Goal: Transaction & Acquisition: Subscribe to service/newsletter

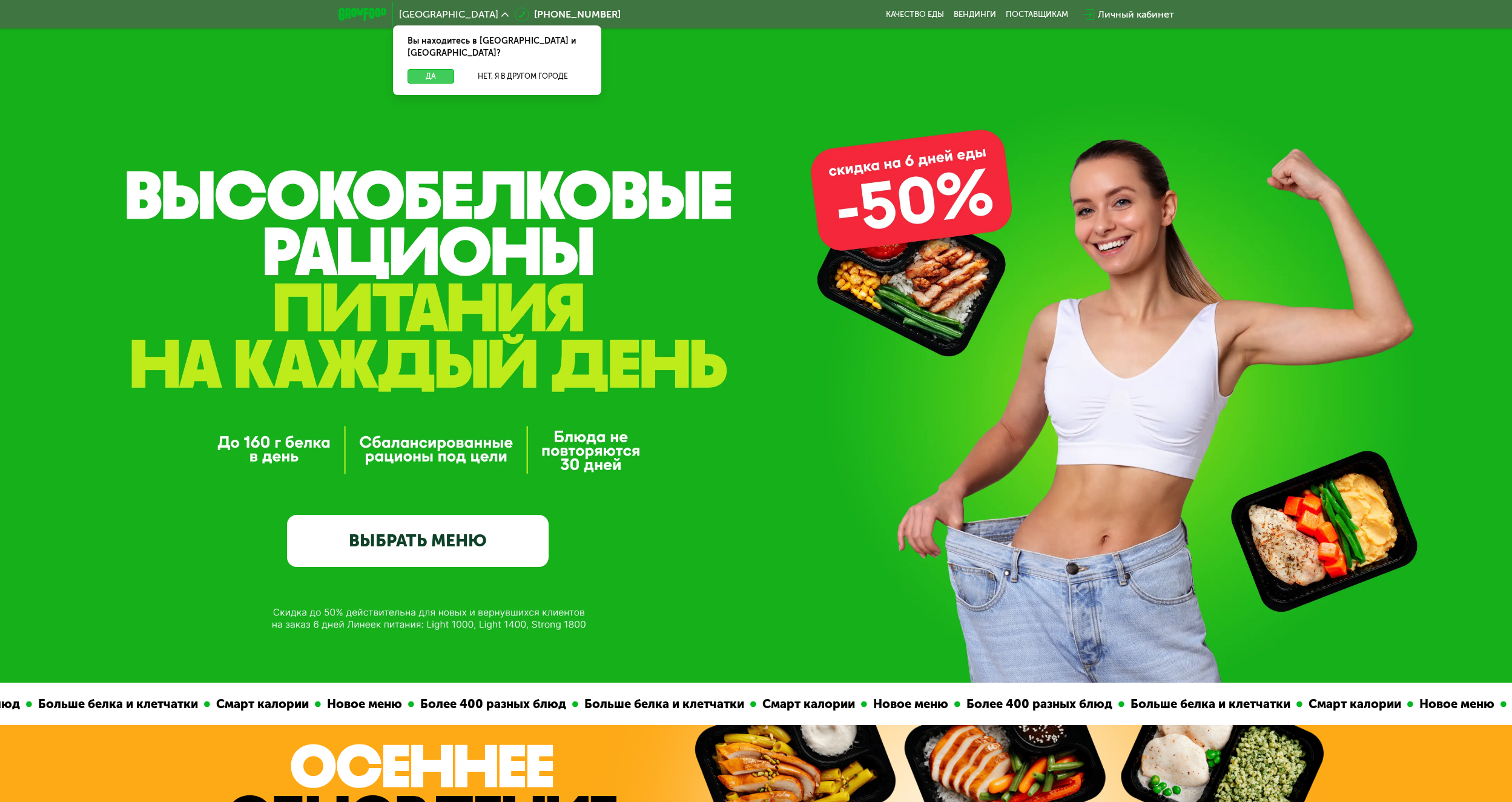
click at [436, 69] on button "Да" at bounding box center [431, 76] width 46 height 14
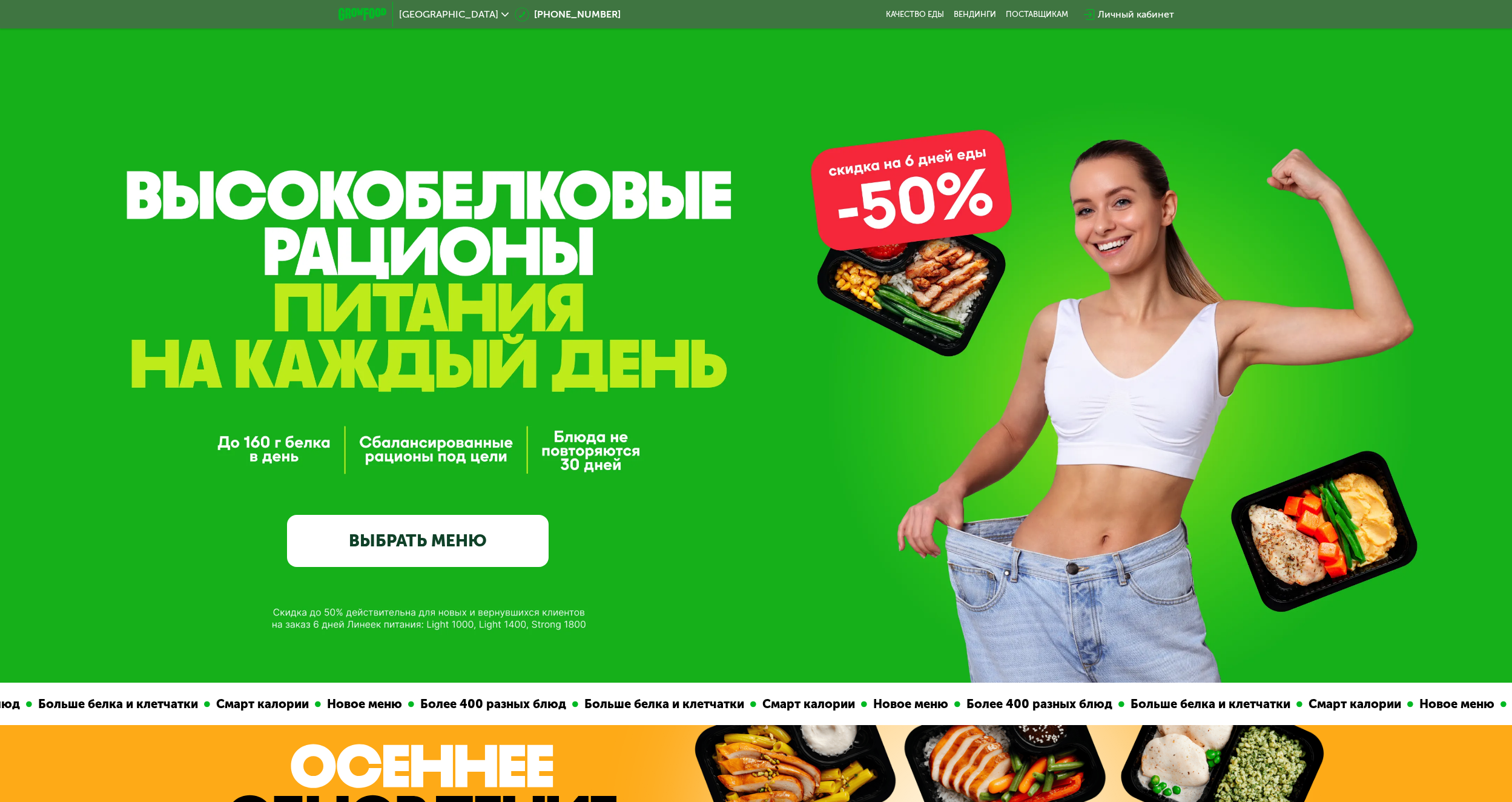
click at [496, 534] on link "ВЫБРАТЬ МЕНЮ" at bounding box center [418, 541] width 262 height 53
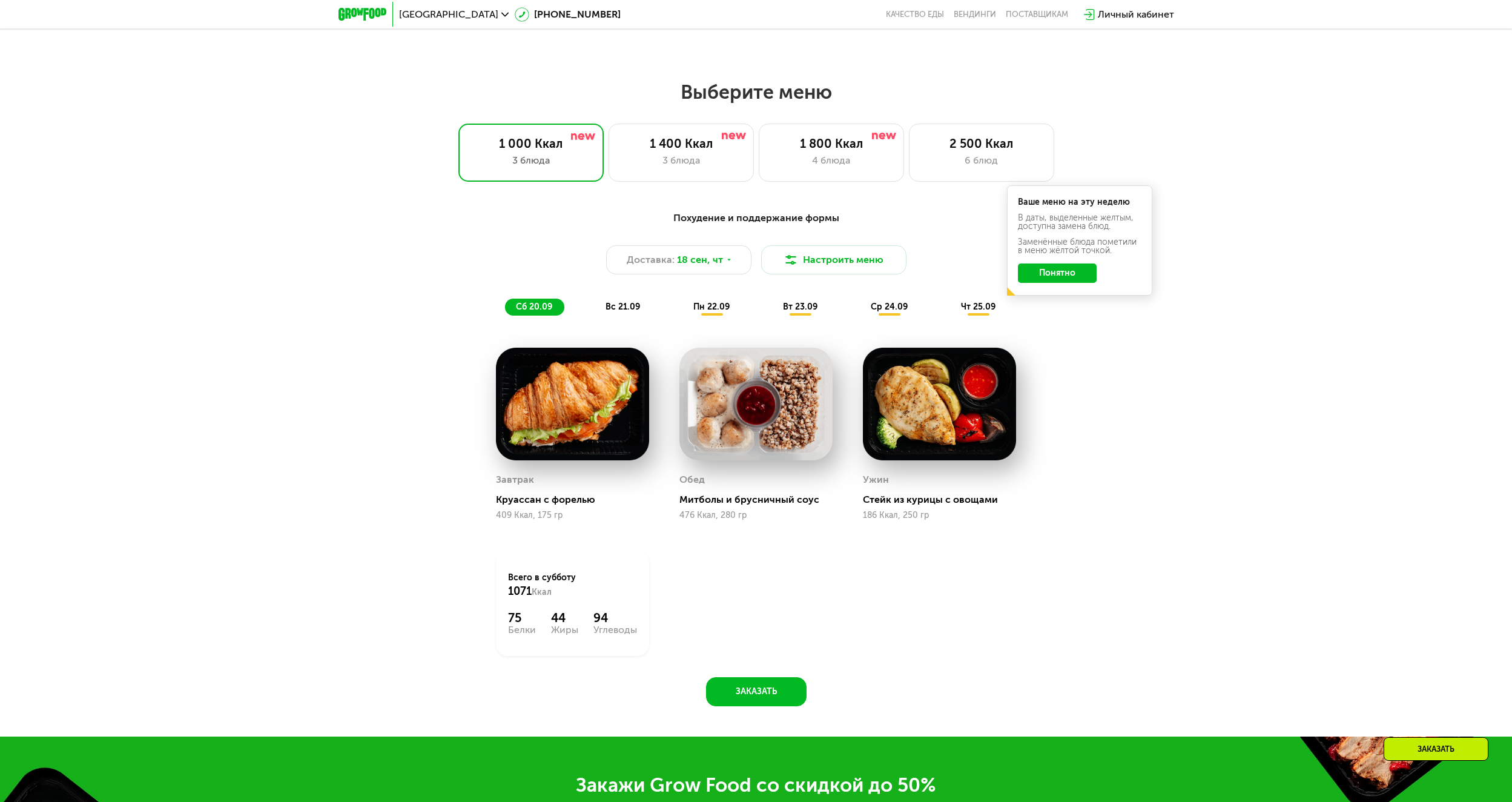
scroll to position [1298, 0]
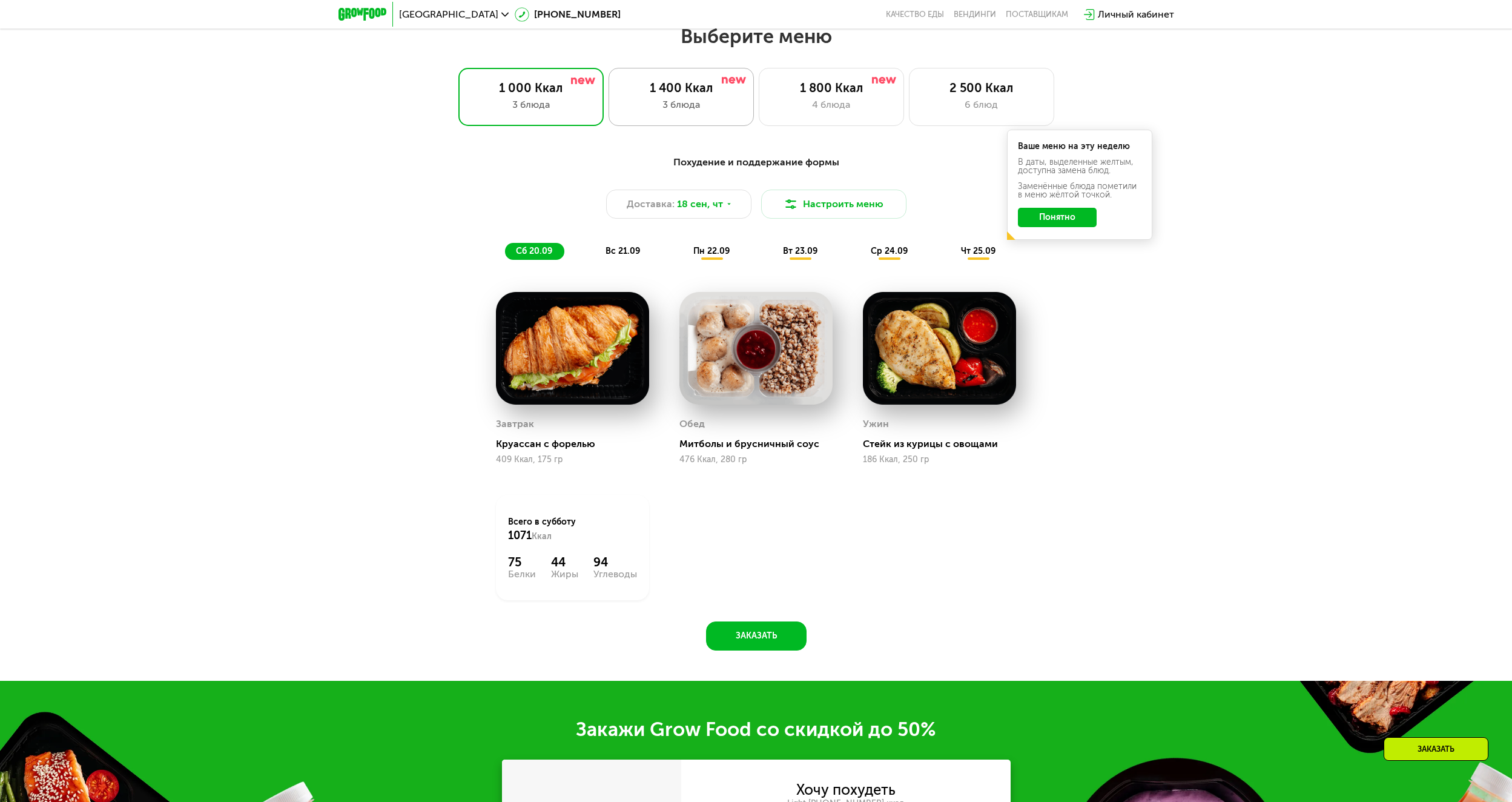
click at [694, 107] on div "3 блюда" at bounding box center [681, 105] width 120 height 14
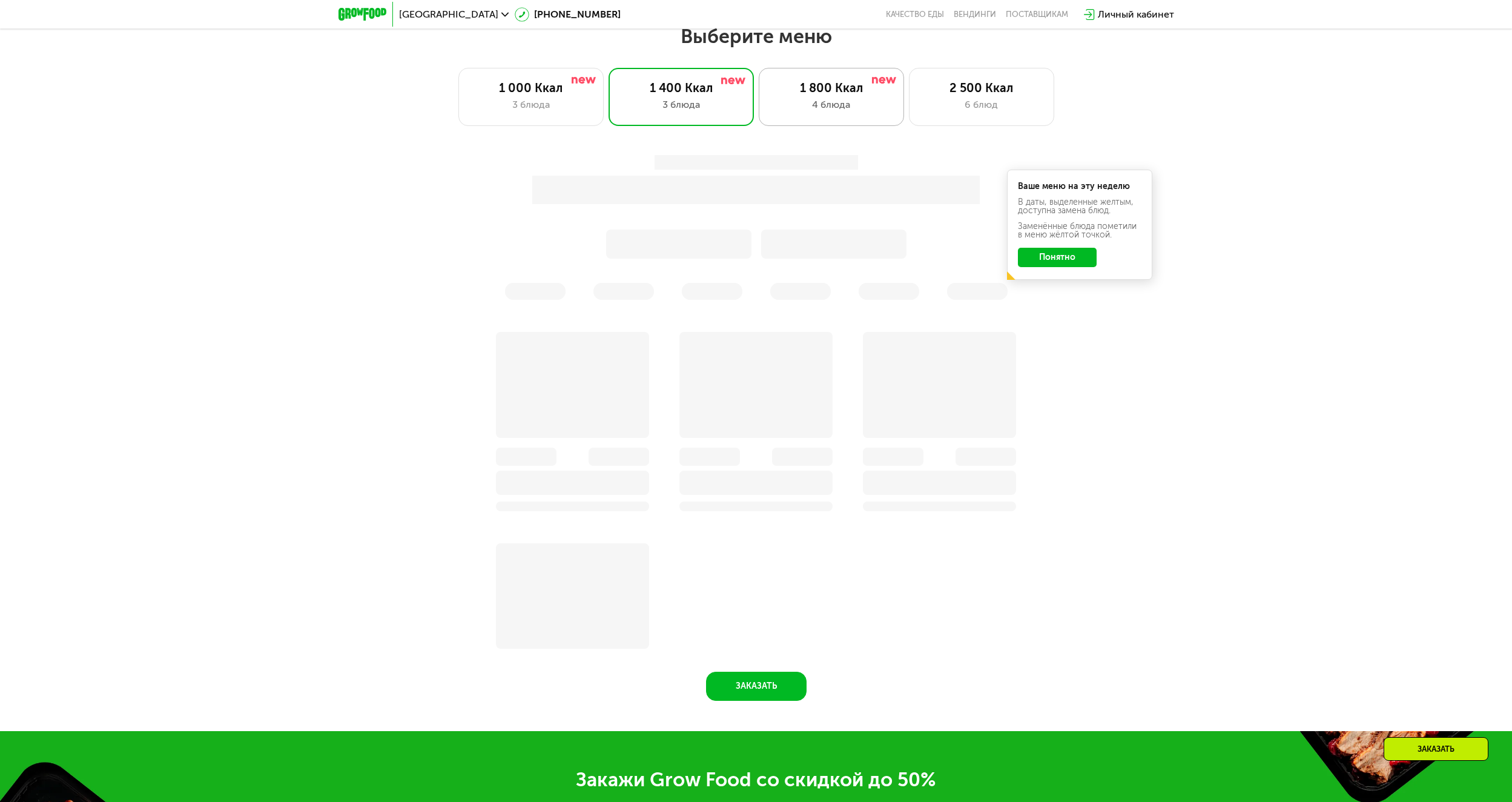
click at [809, 118] on div "1 800 Ккал 4 блюда" at bounding box center [831, 96] width 145 height 58
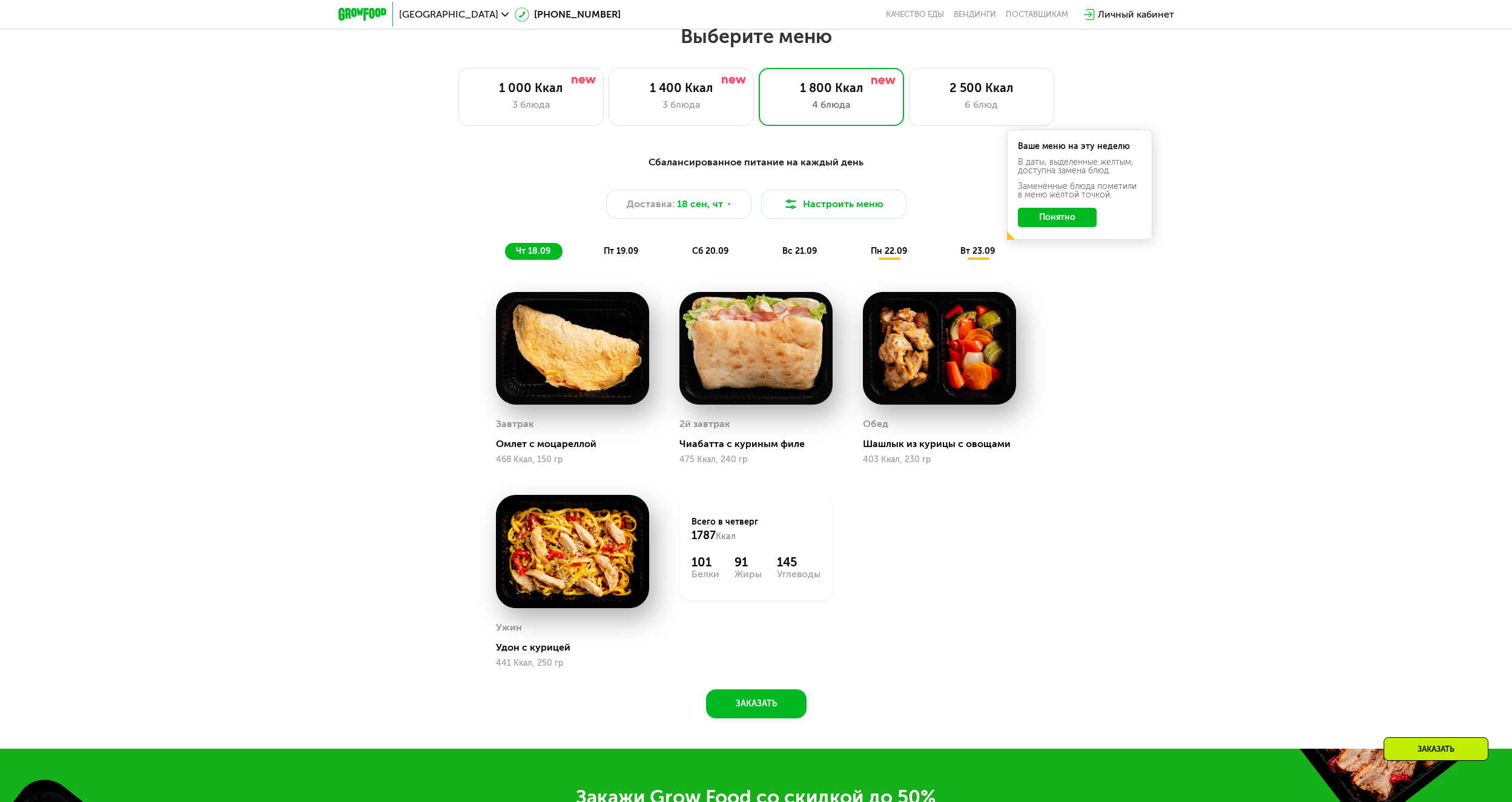
scroll to position [1661, 0]
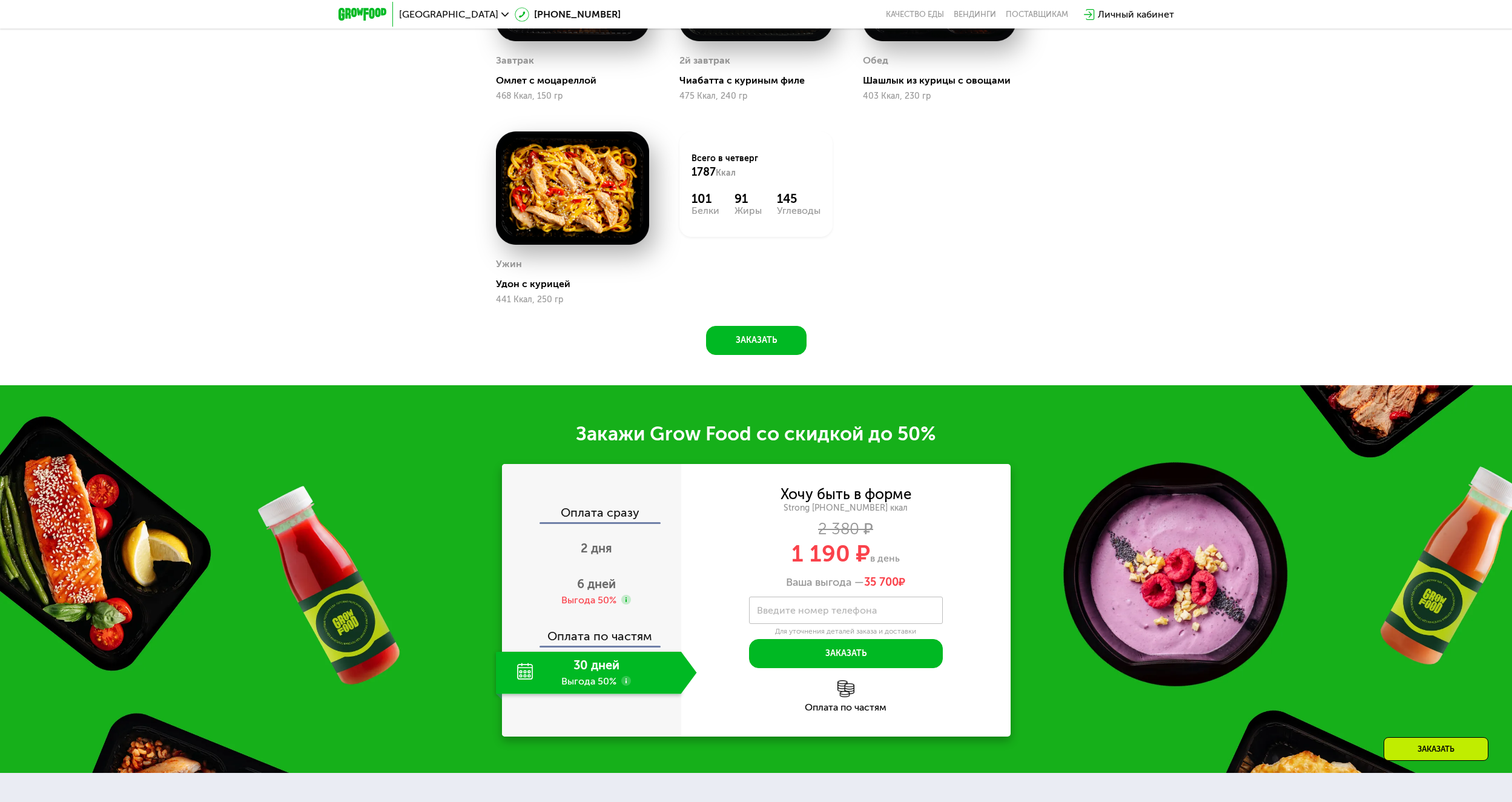
click at [601, 681] on div "30 дней Выгода 50%" at bounding box center [589, 673] width 185 height 43
click at [626, 685] on use at bounding box center [626, 680] width 9 height 9
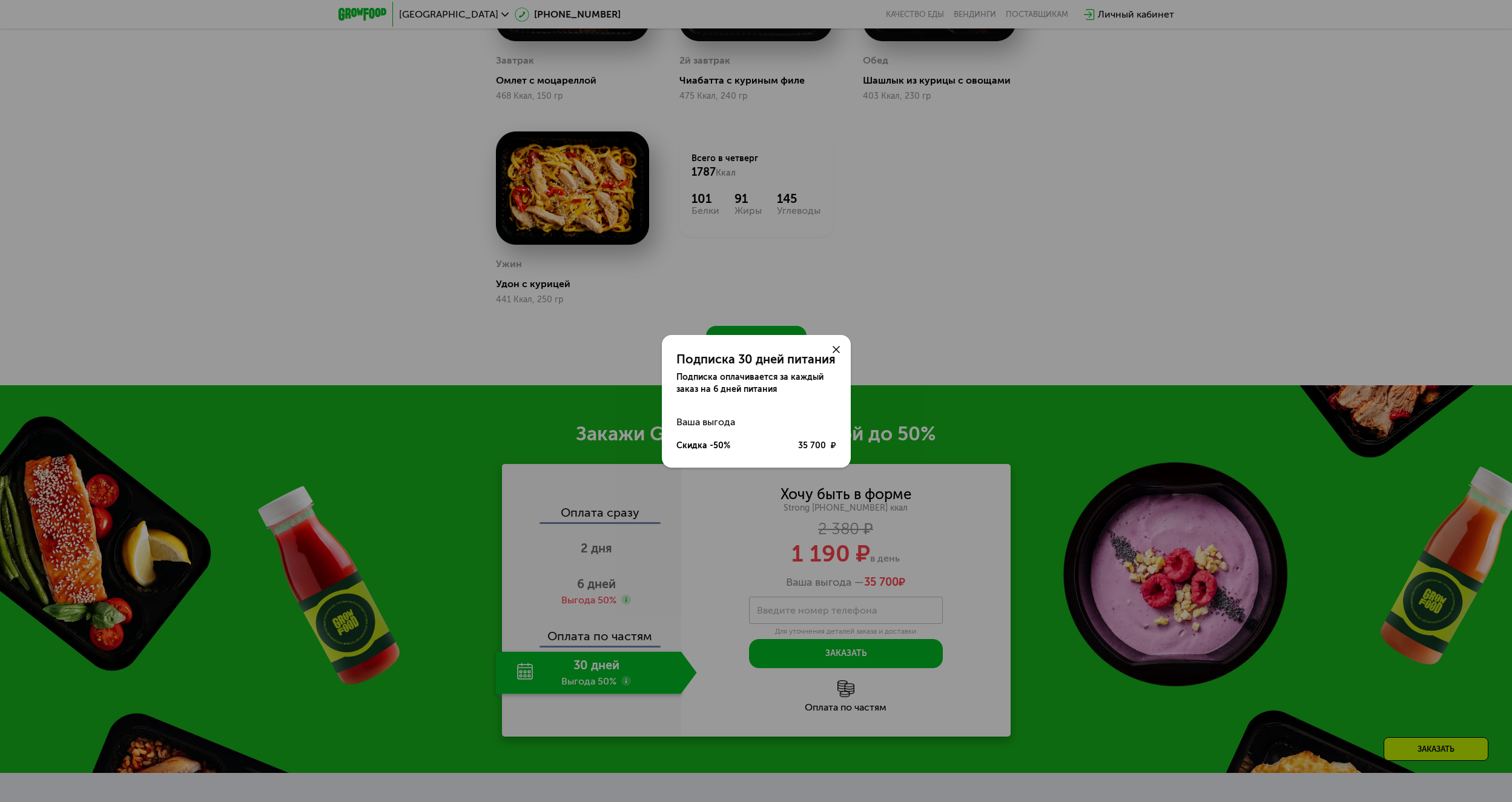
click at [841, 342] on div at bounding box center [836, 350] width 29 height 29
click at [838, 346] on icon at bounding box center [836, 350] width 8 height 8
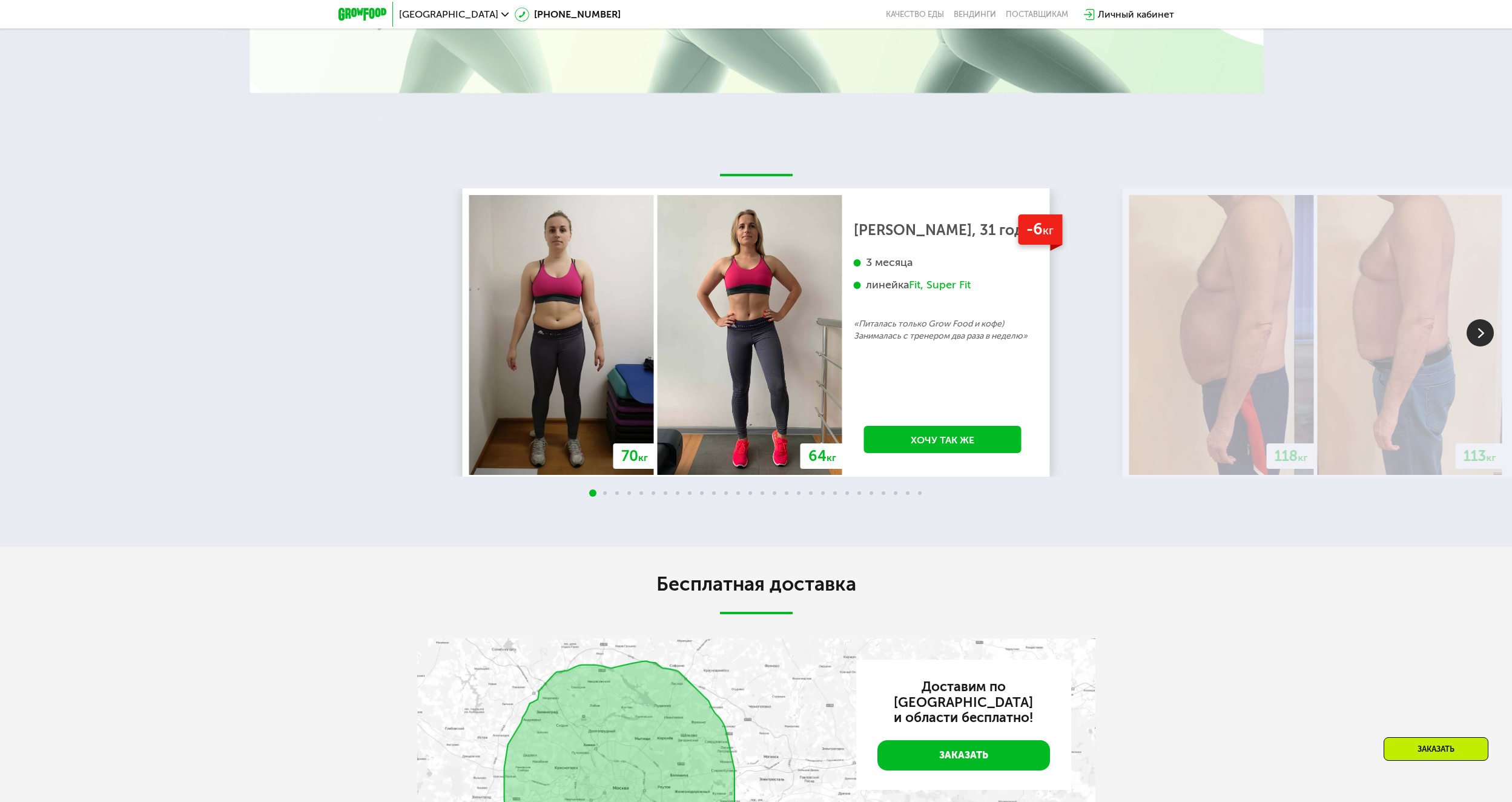
scroll to position [3175, 0]
